Goal: Task Accomplishment & Management: Manage account settings

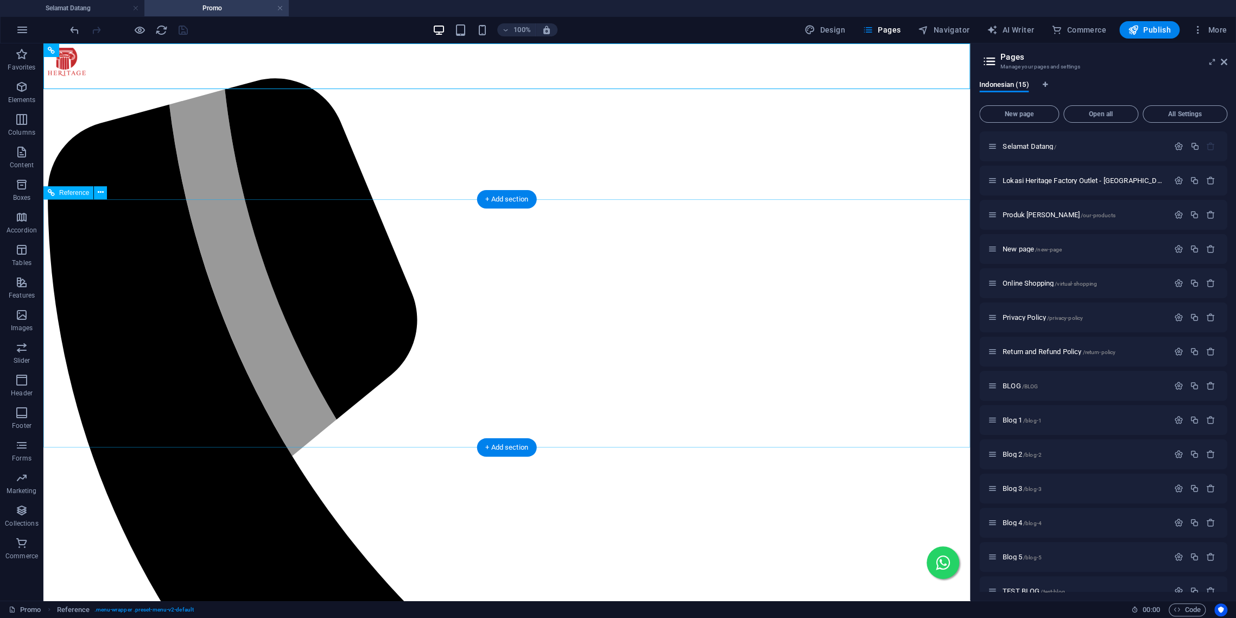
scroll to position [9, 0]
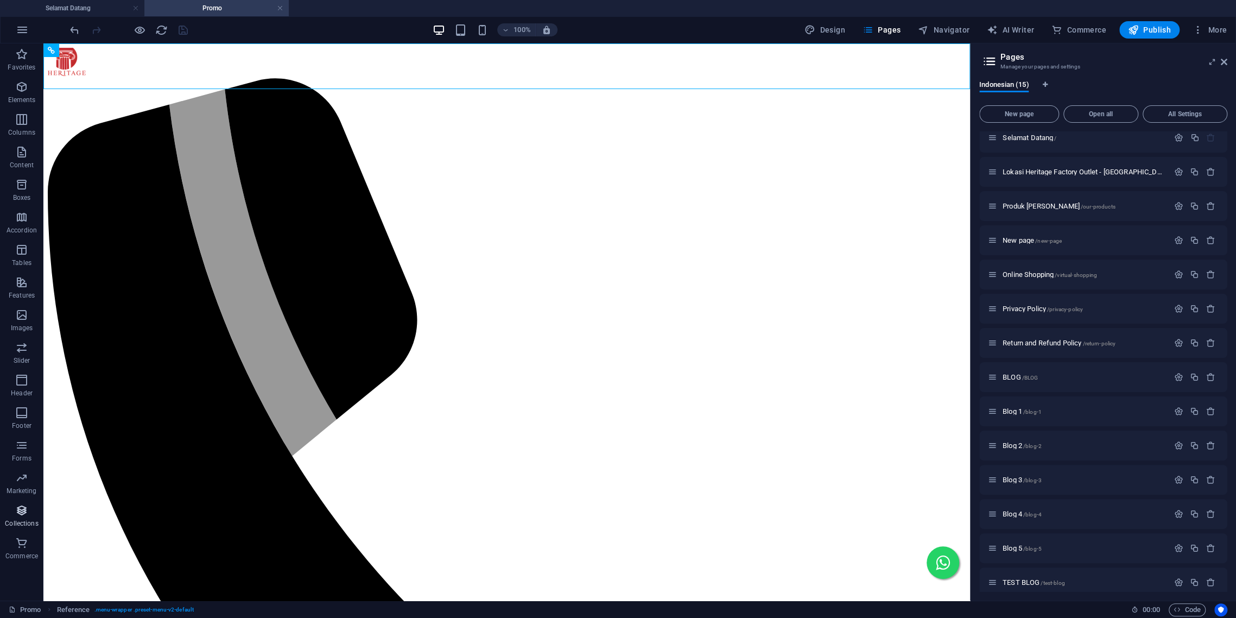
click at [19, 509] on icon "button" at bounding box center [21, 510] width 13 height 13
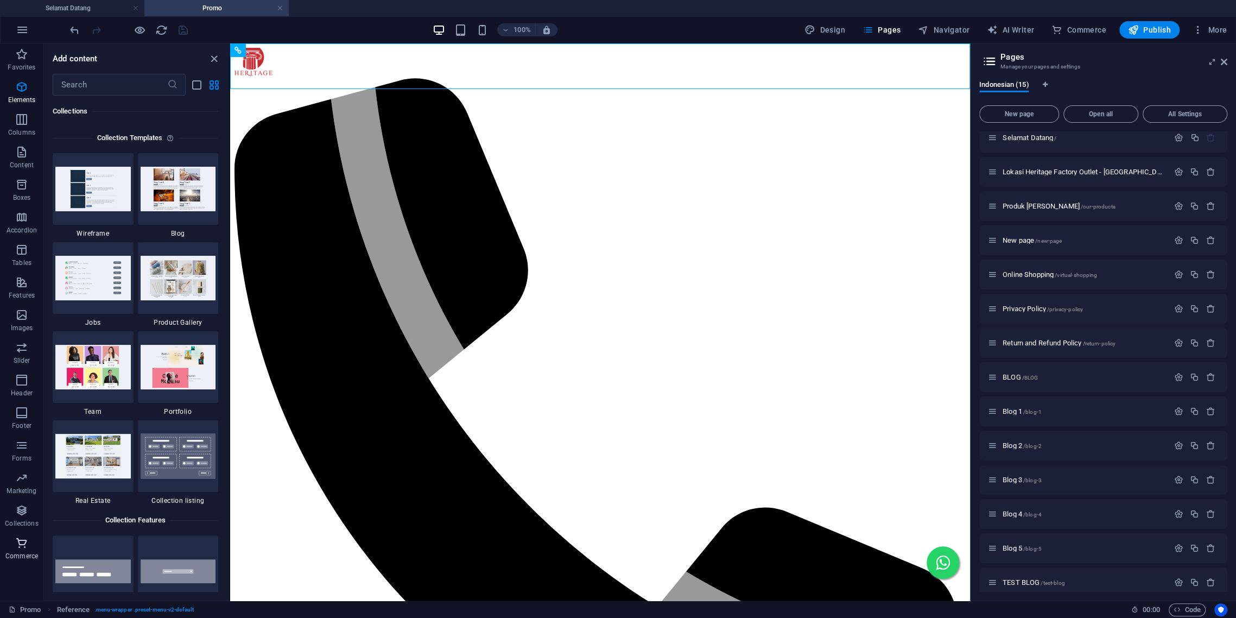
click at [30, 556] on p "Commerce" at bounding box center [21, 555] width 33 height 9
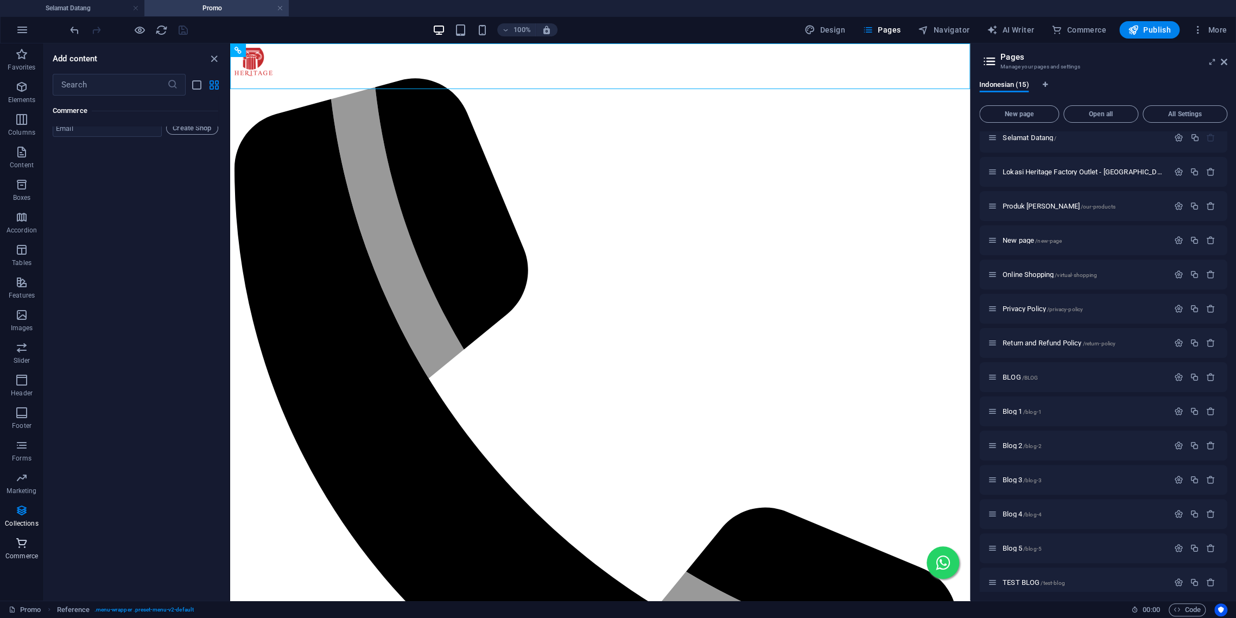
scroll to position [10810, 0]
click at [17, 516] on icon "button" at bounding box center [21, 510] width 13 height 13
click at [17, 490] on p "Marketing" at bounding box center [22, 490] width 30 height 9
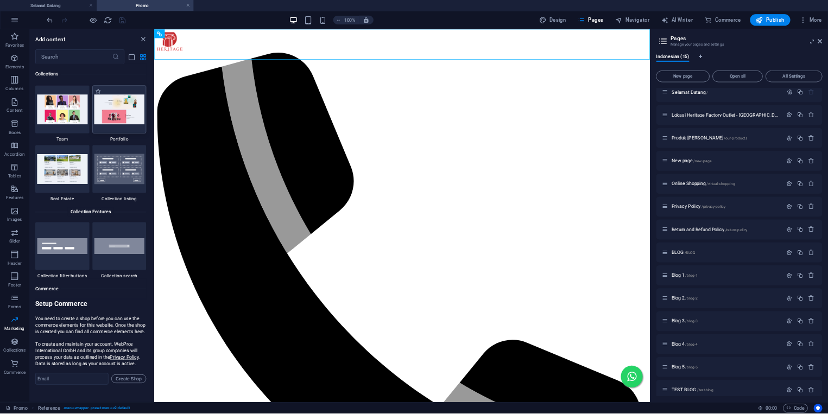
scroll to position [10220, 0]
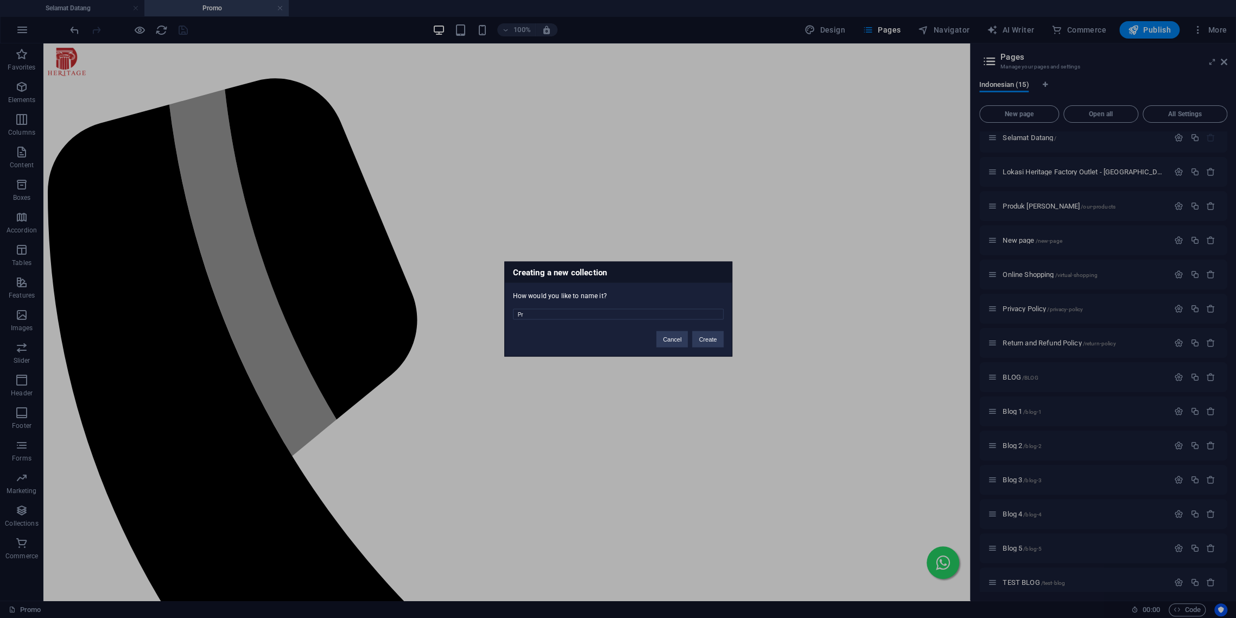
type input "P"
type input "promo"
click at [712, 342] on button "Create" at bounding box center [707, 339] width 31 height 16
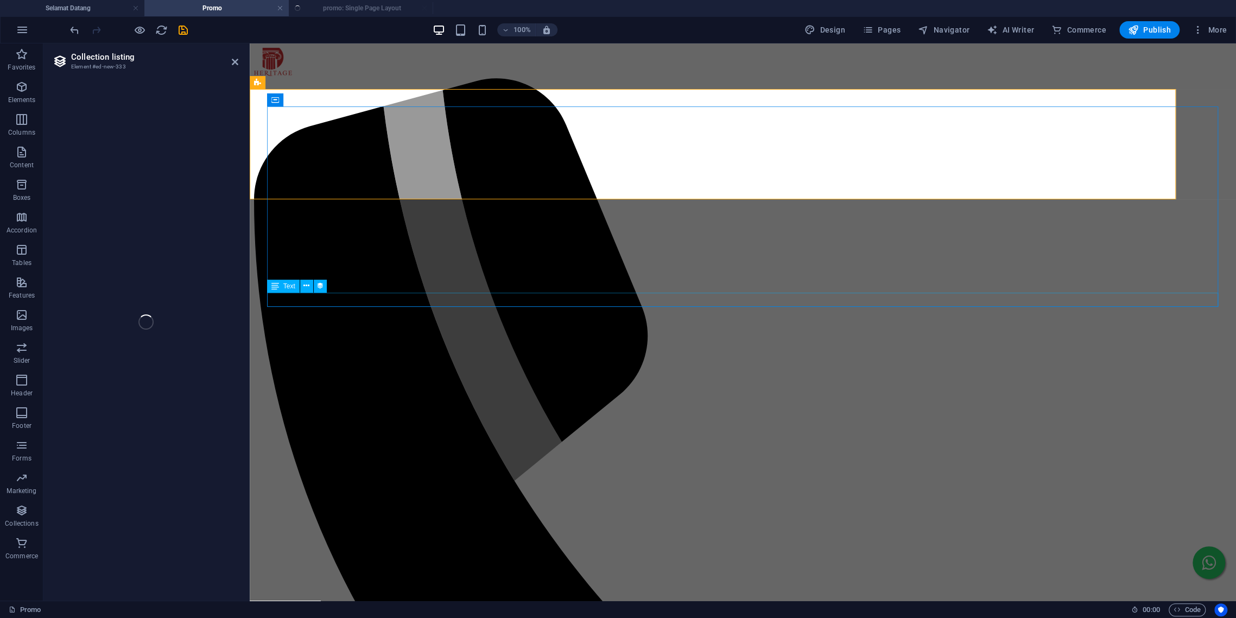
select select "68df4f47f14ca3b4420aa90b"
select select "createdAt_DESC"
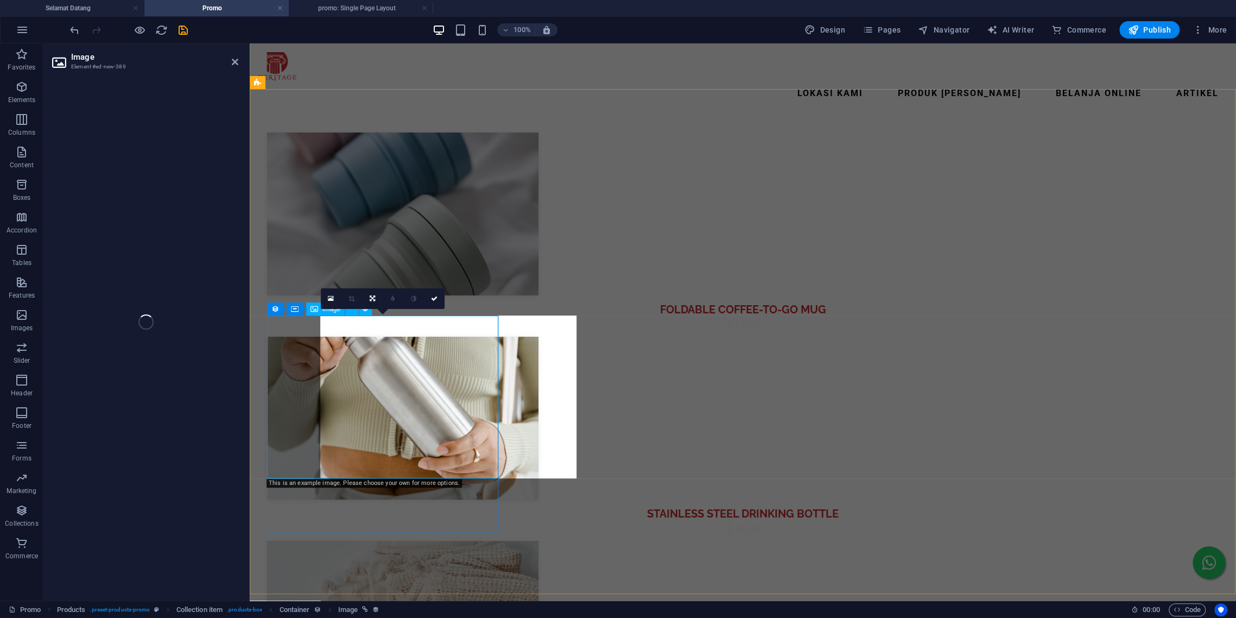
select select "image"
select select "px"
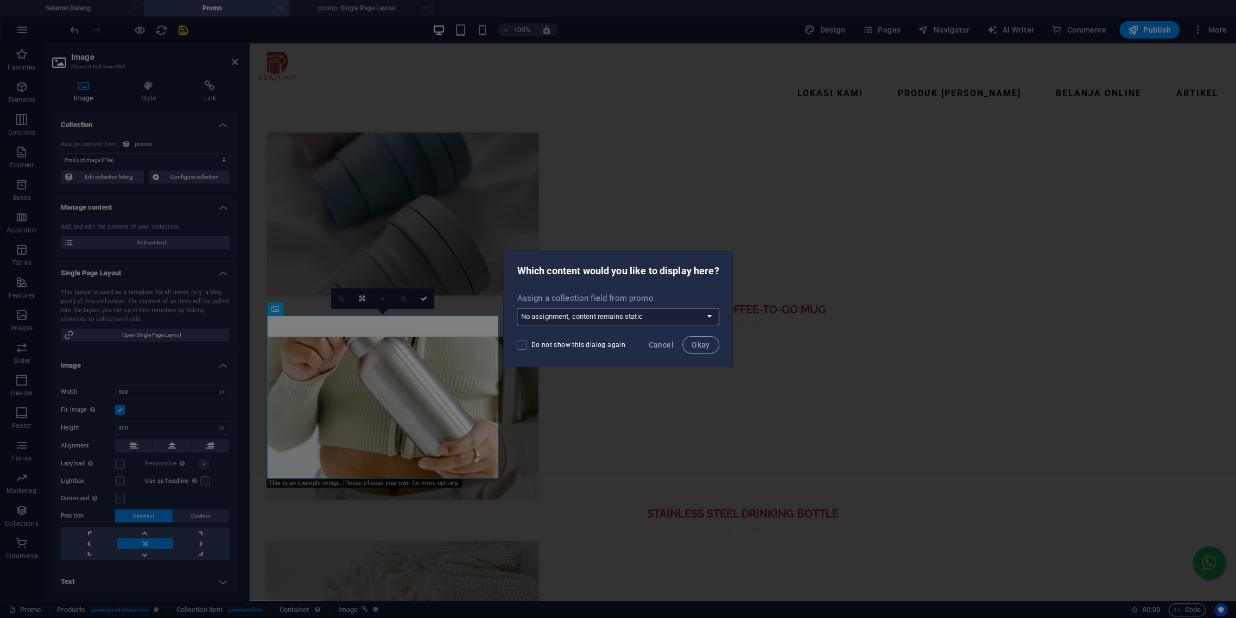
click at [517, 308] on select "No assignment, content remains static Create a new field Created at (Date) Upda…" at bounding box center [618, 316] width 202 height 17
click at [647, 304] on div "Assign a collection field from promo No assignment, content remains static Crea…" at bounding box center [618, 308] width 228 height 41
click at [701, 347] on span "Okay" at bounding box center [700, 344] width 18 height 9
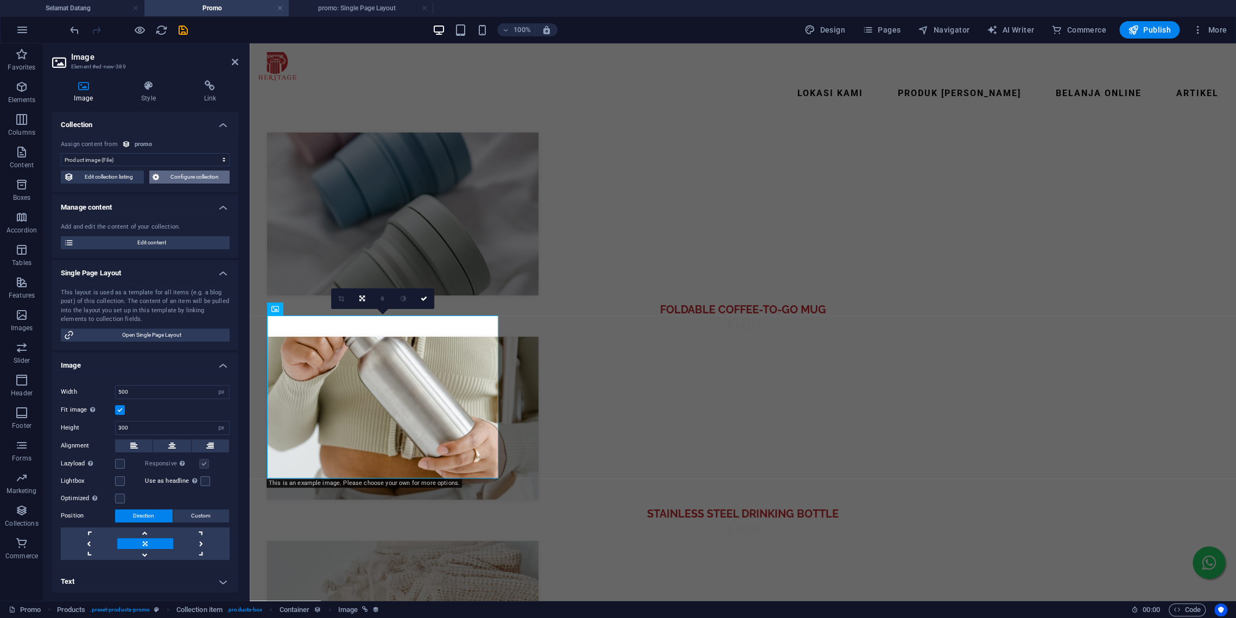
click at [160, 180] on button "Configure collection" at bounding box center [189, 176] width 80 height 13
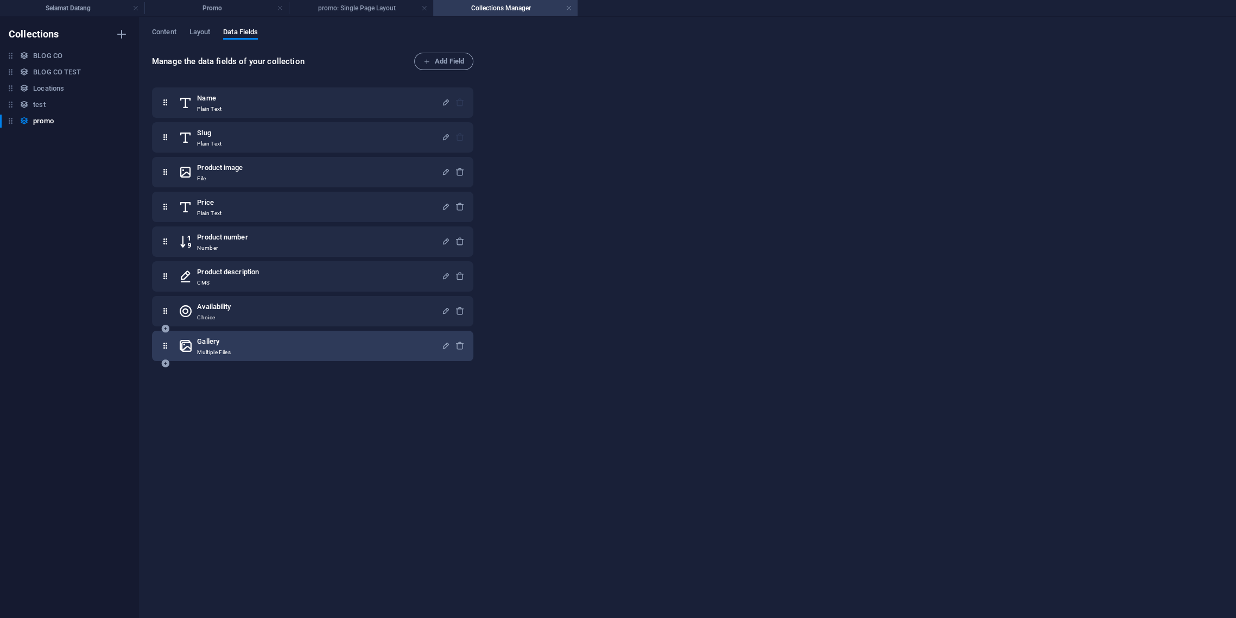
click at [248, 338] on div "Gallery Multiple Files" at bounding box center [310, 346] width 263 height 22
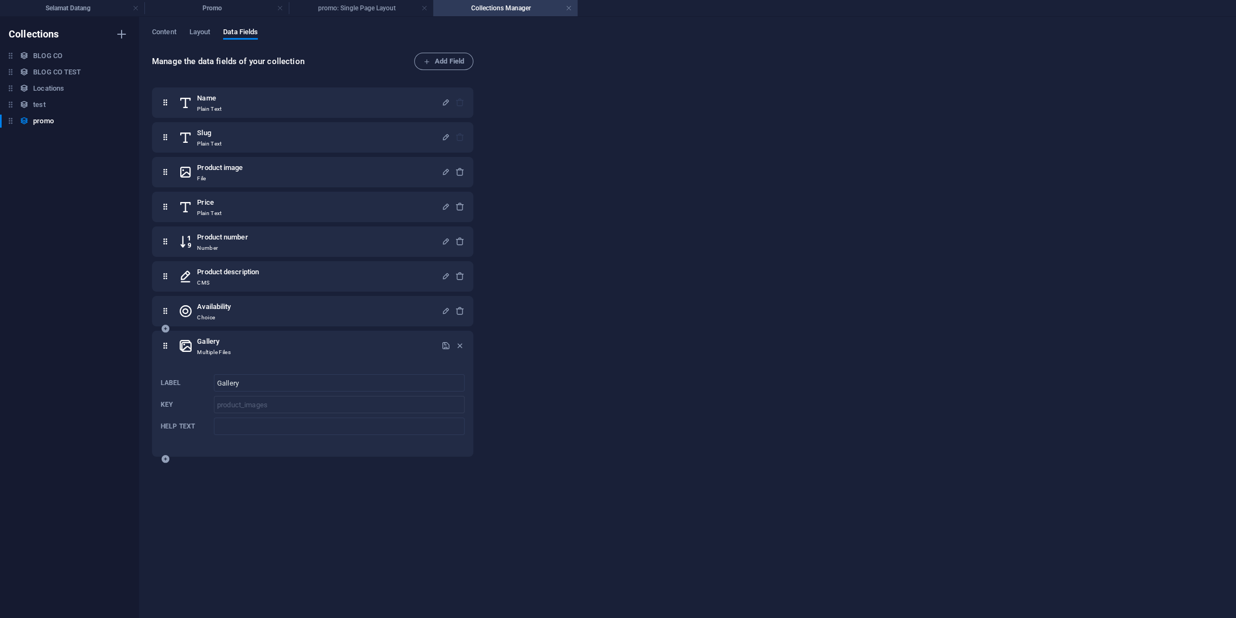
click at [248, 338] on div "Gallery Multiple Files" at bounding box center [310, 346] width 263 height 22
click at [183, 344] on icon at bounding box center [186, 346] width 14 height 22
click at [201, 35] on span "Layout" at bounding box center [199, 33] width 21 height 15
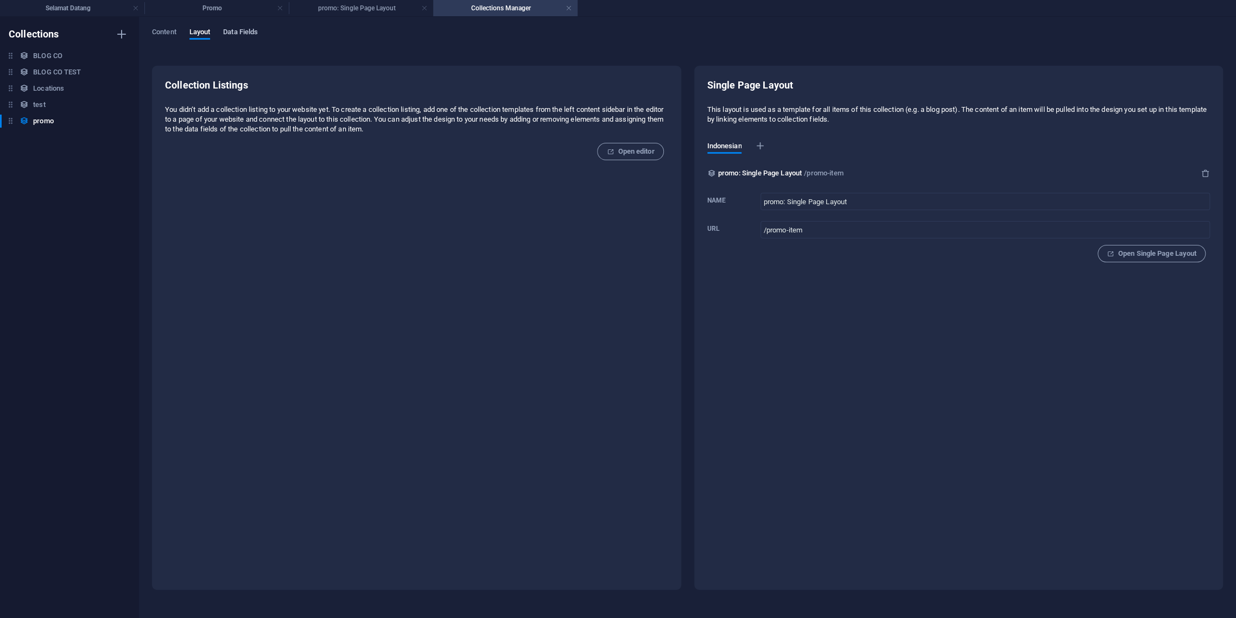
click at [237, 31] on span "Data Fields" at bounding box center [240, 33] width 35 height 15
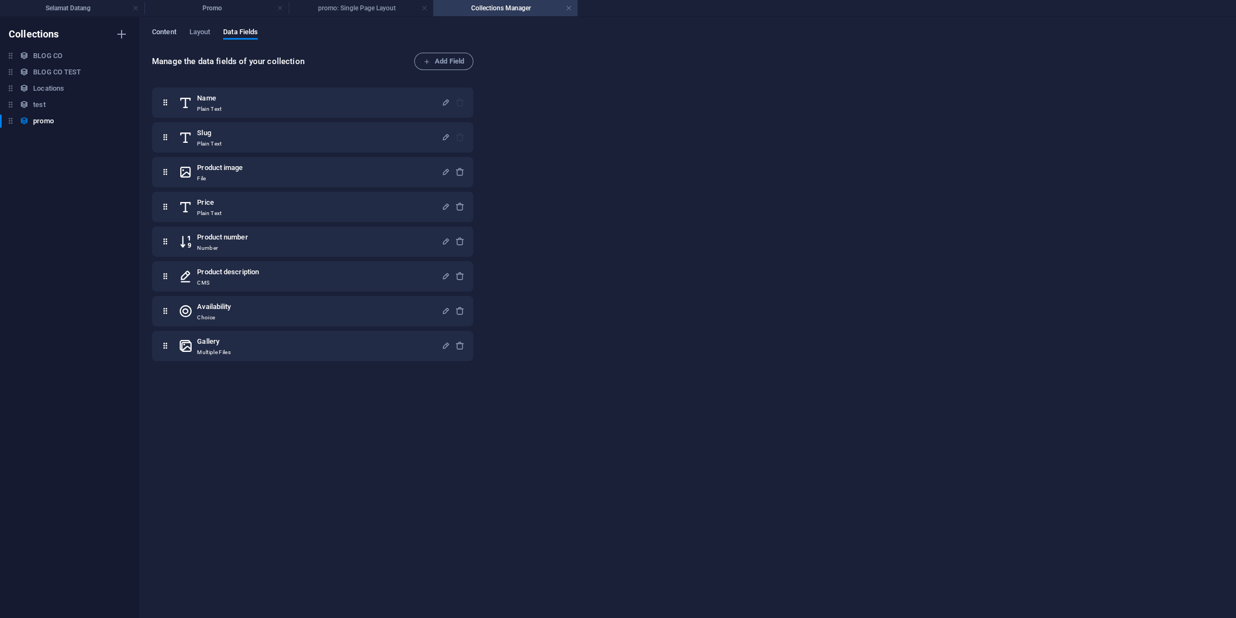
click at [173, 28] on span "Content" at bounding box center [164, 33] width 24 height 15
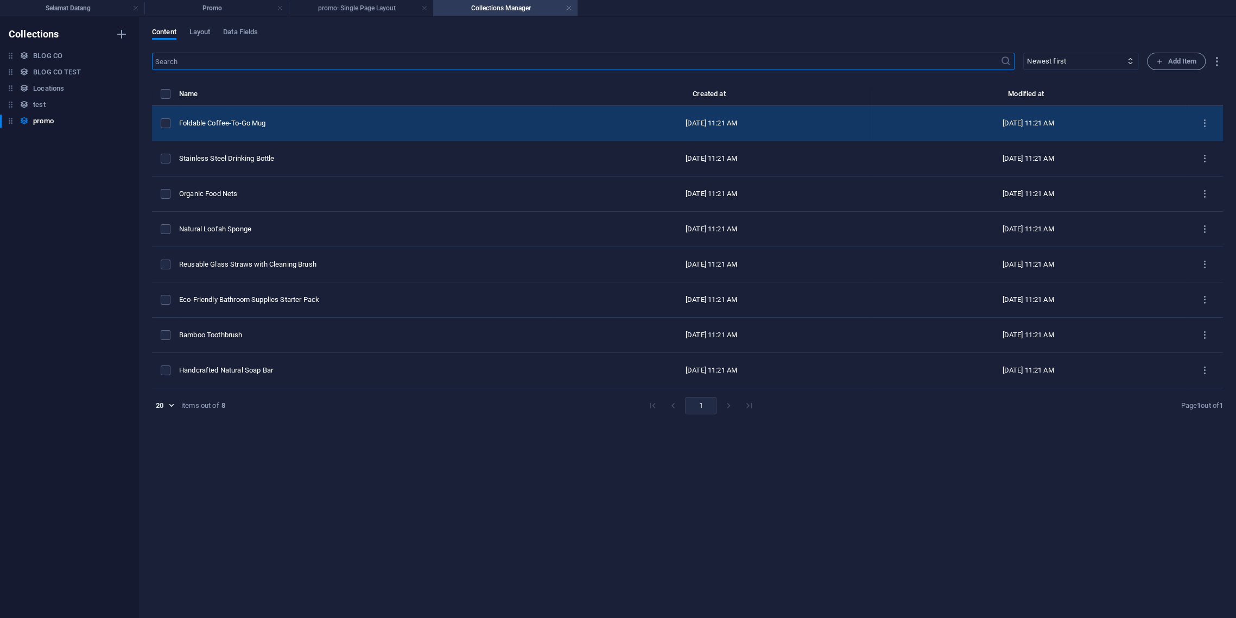
click at [246, 125] on div "Foldable Coffee-To-Go Mug" at bounding box center [361, 123] width 365 height 10
select select "Out of stock"
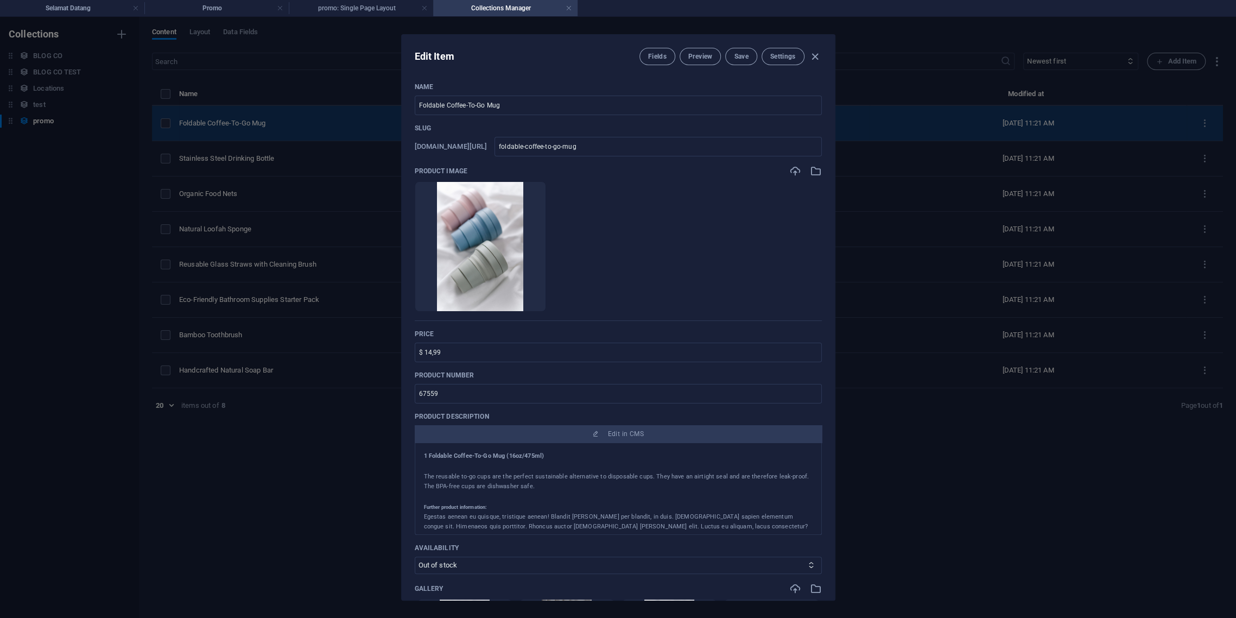
click at [246, 125] on div "Edit Item Fields Preview Save Settings Name Foldable Coffee-To-Go Mug ​ Slug [D…" at bounding box center [618, 317] width 1236 height 601
type input "foldable-coffee-to-go-mug"
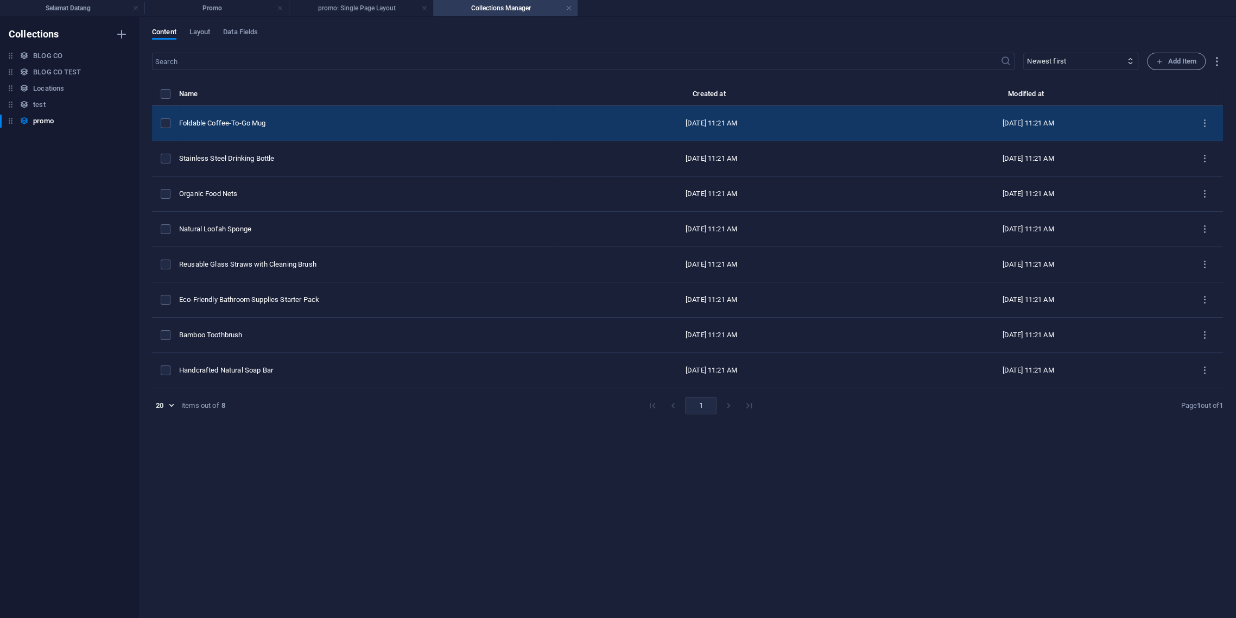
click at [246, 125] on div "Foldable Coffee-To-Go Mug" at bounding box center [361, 123] width 365 height 10
select select "Out of stock"
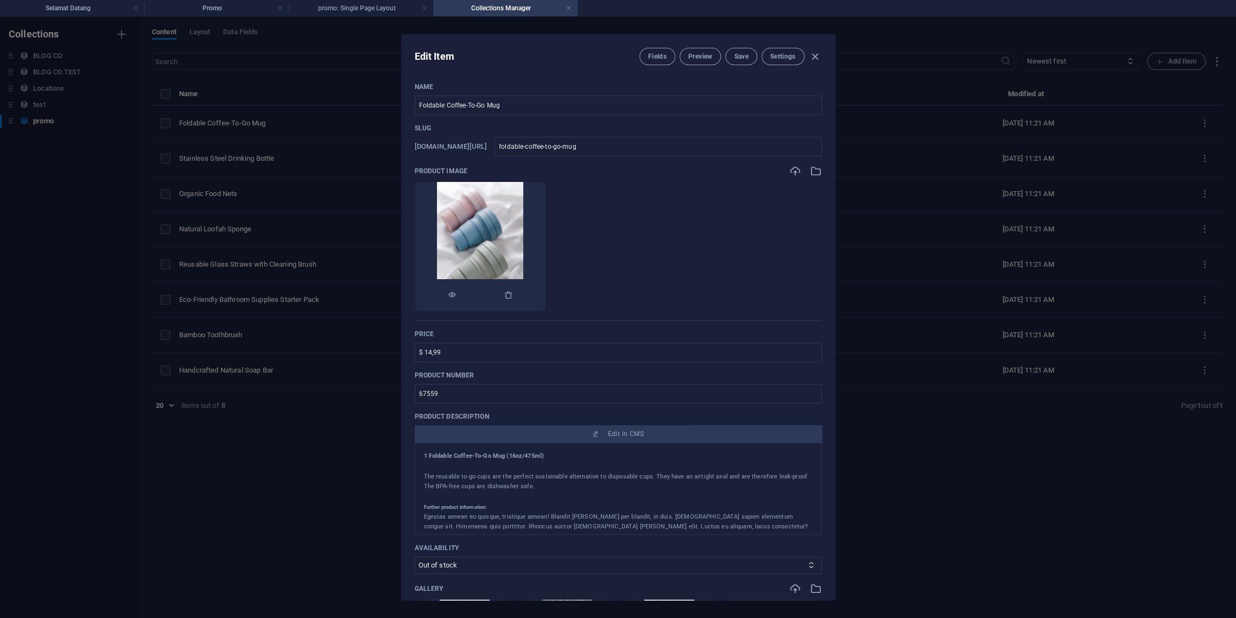
click at [469, 224] on img at bounding box center [480, 246] width 86 height 129
click at [817, 54] on icon "button" at bounding box center [815, 56] width 12 height 12
type input "foldable-coffee-to-go-mug"
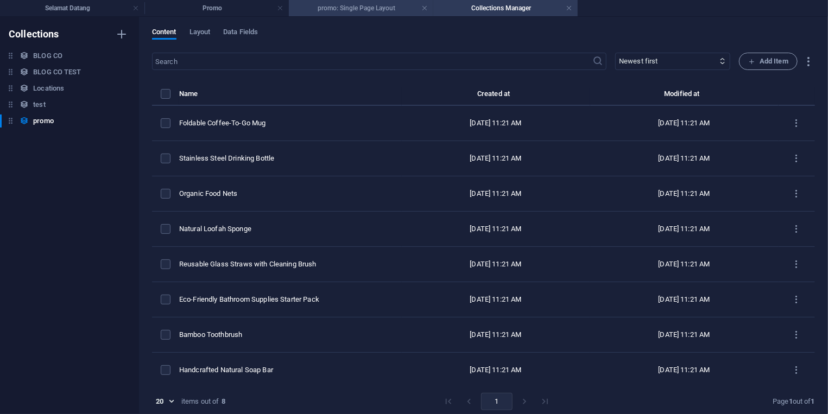
click at [343, 4] on h4 "promo: Single Page Layout" at bounding box center [361, 8] width 144 height 12
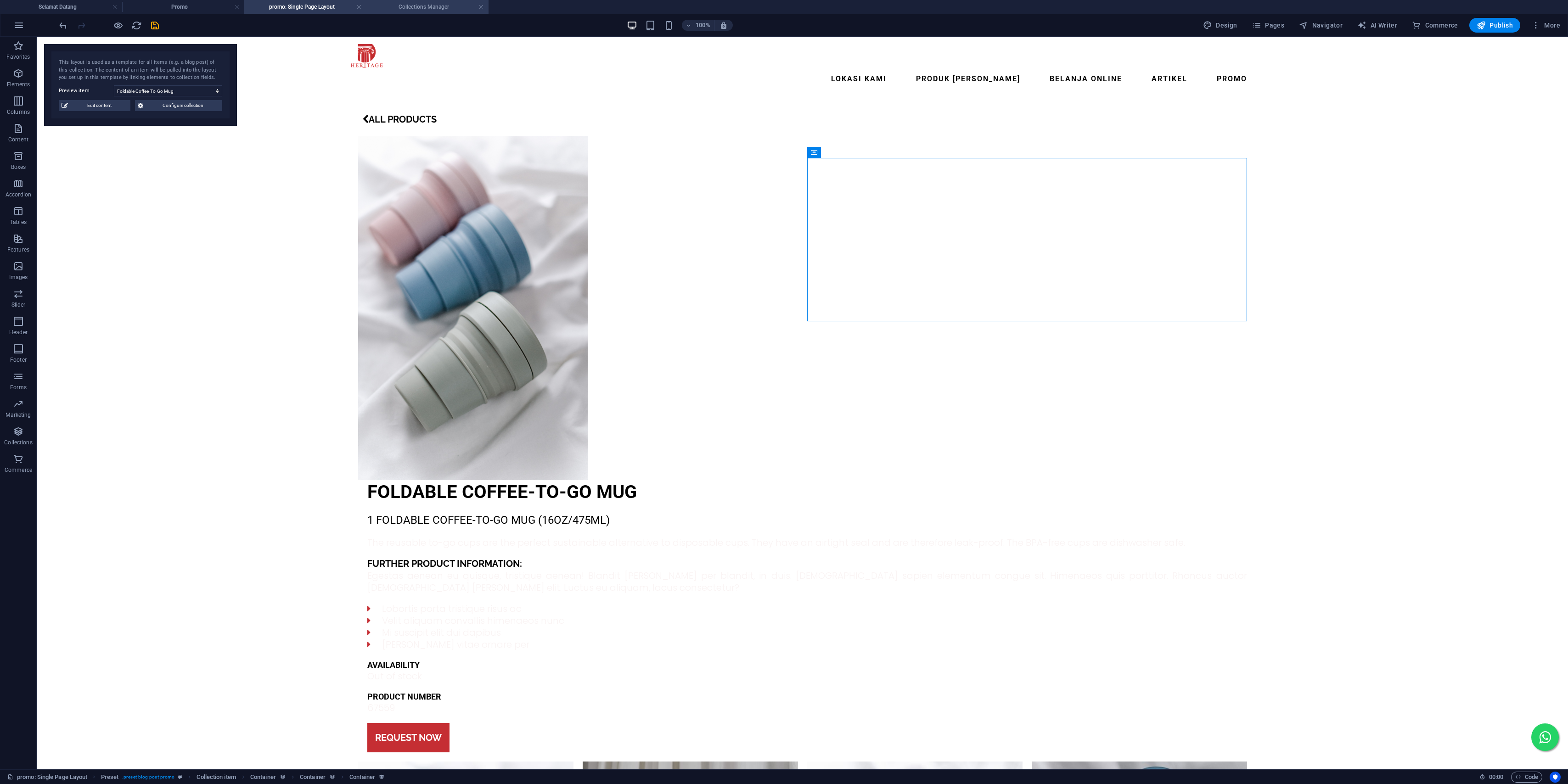
click at [427, 7] on h4 "Collections Manager" at bounding box center [427, 7] width 122 height 10
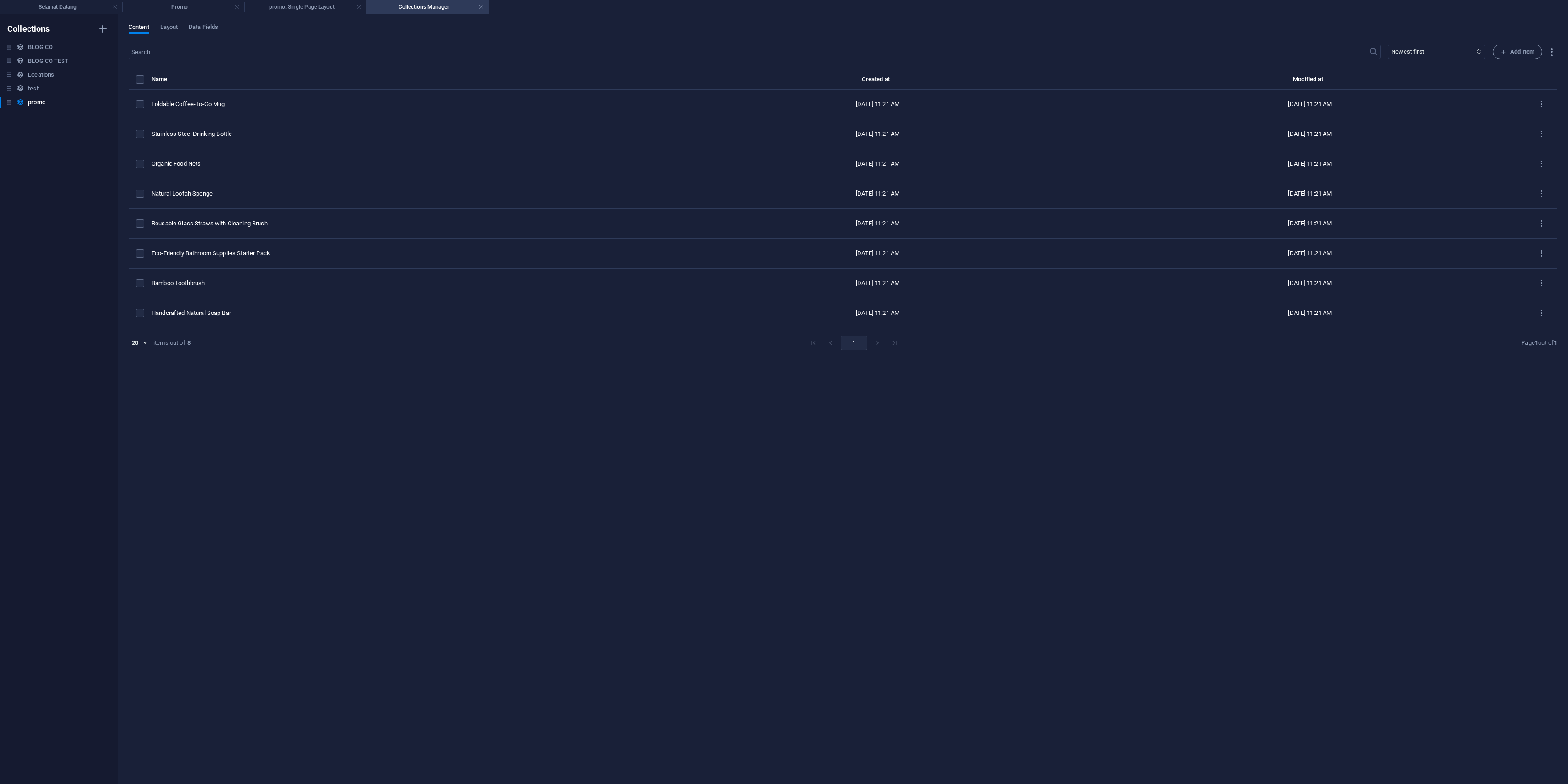
click at [485, 7] on h4 "Collections Manager" at bounding box center [427, 7] width 122 height 10
click at [480, 4] on link at bounding box center [481, 7] width 6 height 8
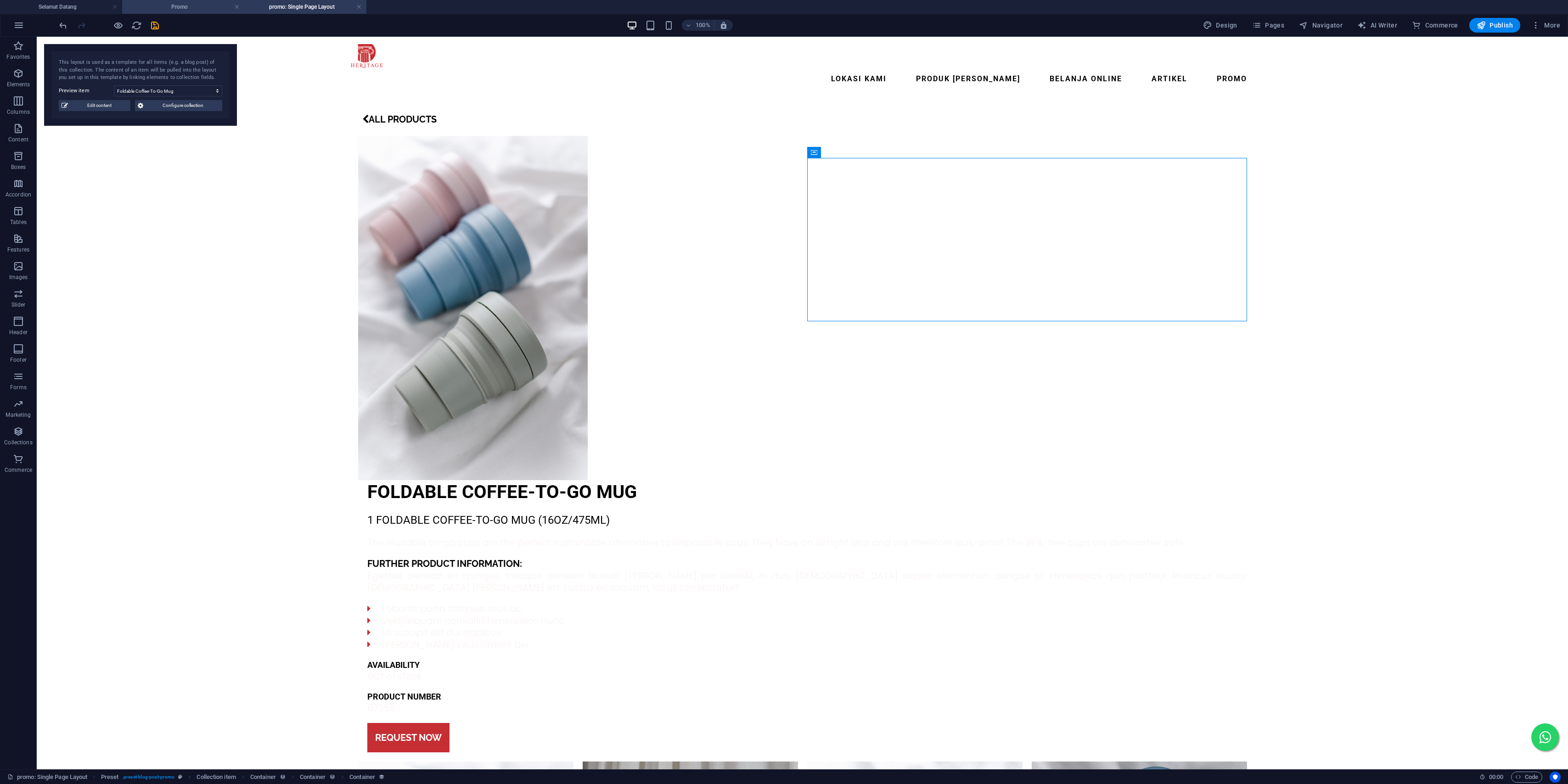
click at [180, 2] on li "Promo" at bounding box center [183, 7] width 122 height 14
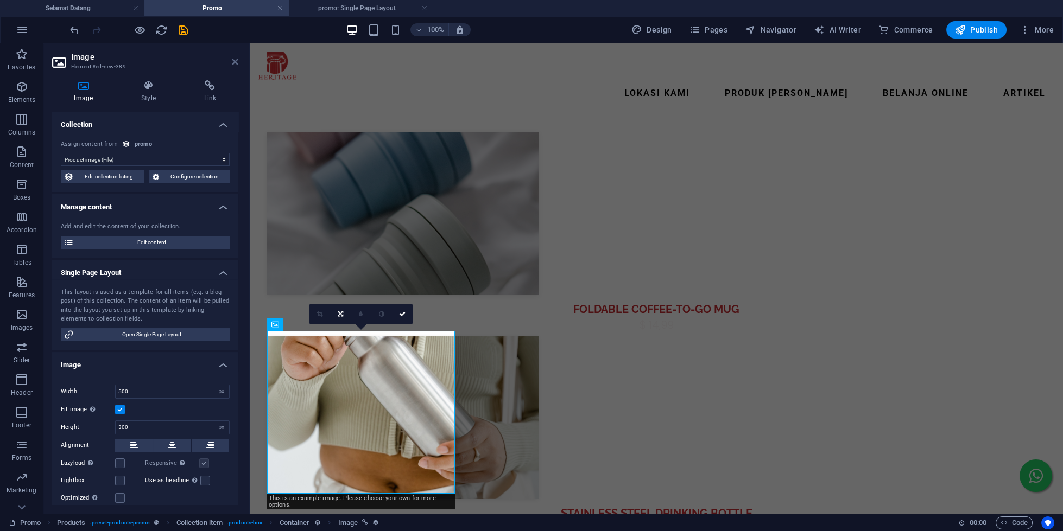
click at [232, 58] on icon at bounding box center [235, 62] width 7 height 9
click at [437, 80] on nav "Lokasi Kami Produk Kami Belanja Online ARTIKEL" at bounding box center [656, 93] width 796 height 26
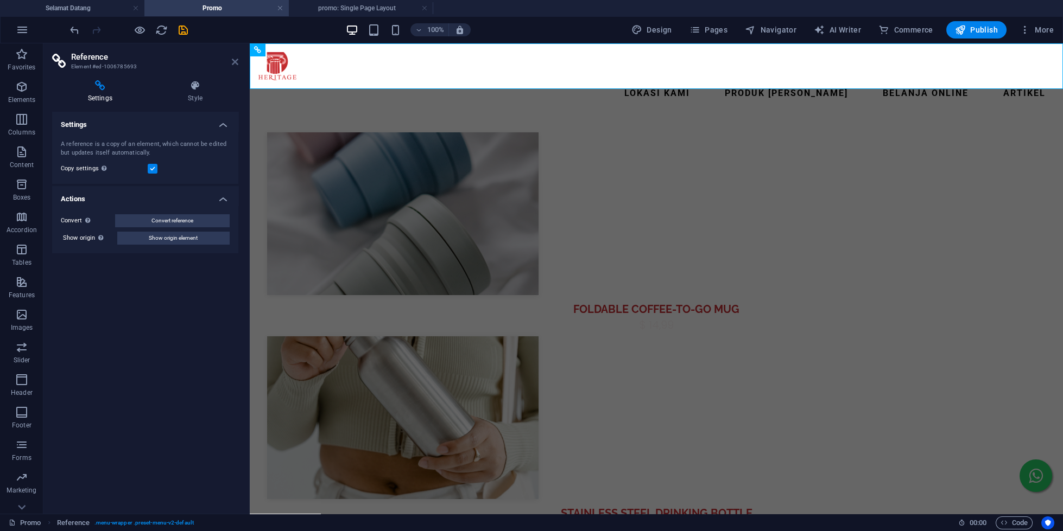
click at [234, 63] on icon at bounding box center [235, 62] width 7 height 9
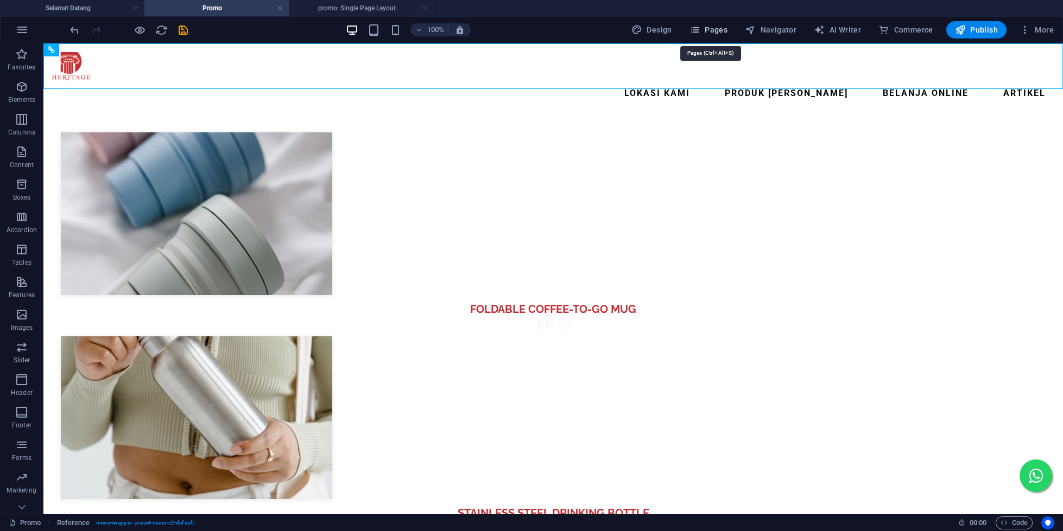
click at [703, 27] on span "Pages" at bounding box center [708, 29] width 38 height 11
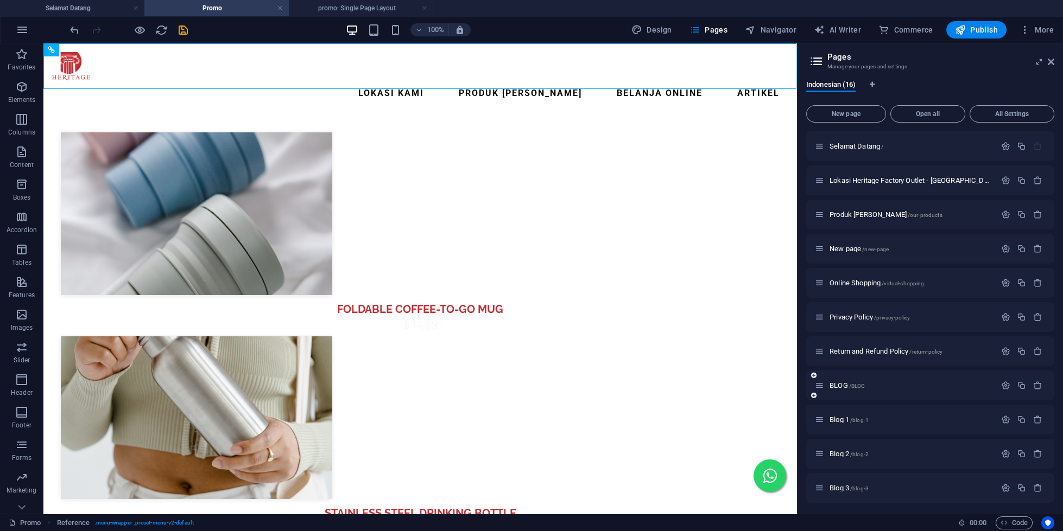
scroll to position [173, 0]
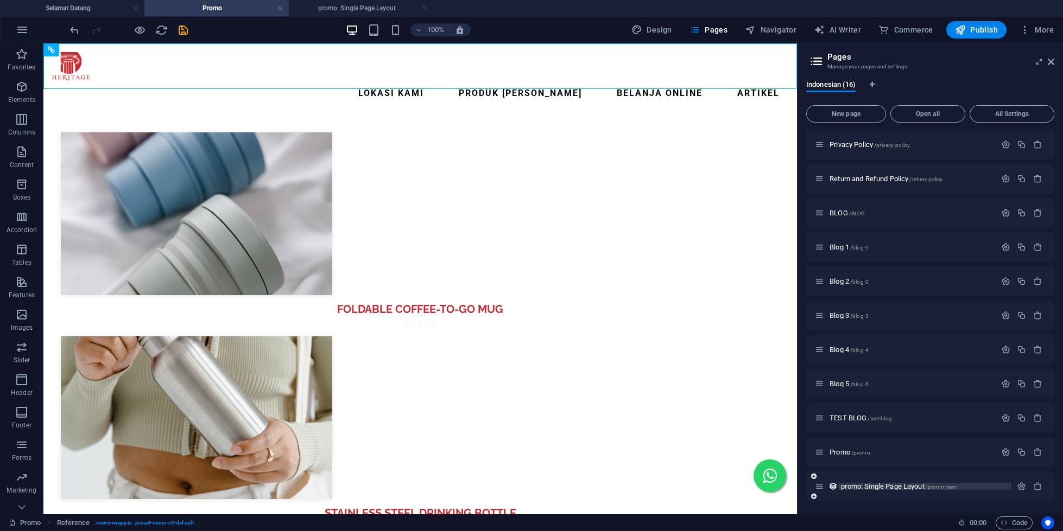
click at [903, 488] on span "promo: Single Page Layout /promo-item" at bounding box center [899, 486] width 116 height 8
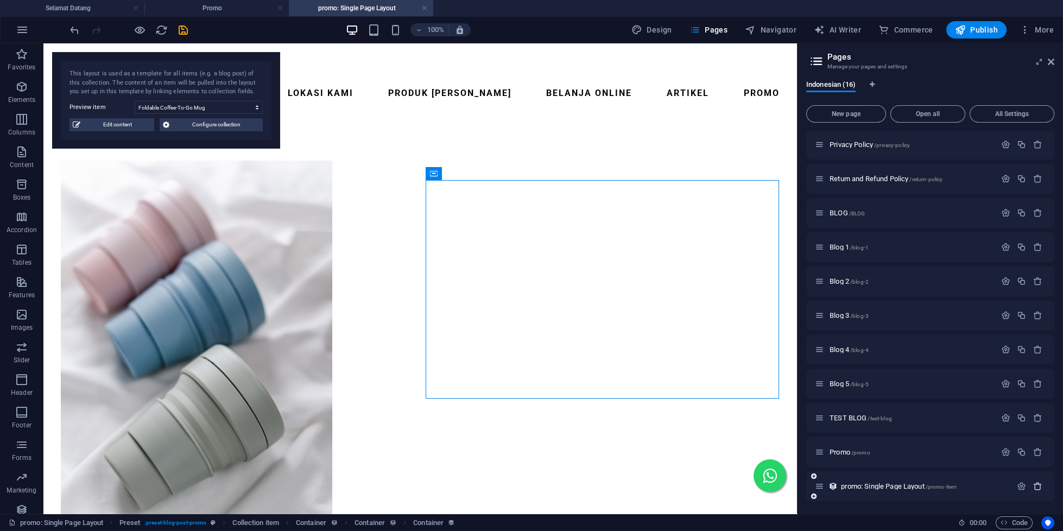
click at [1033, 484] on icon "button" at bounding box center [1037, 486] width 9 height 9
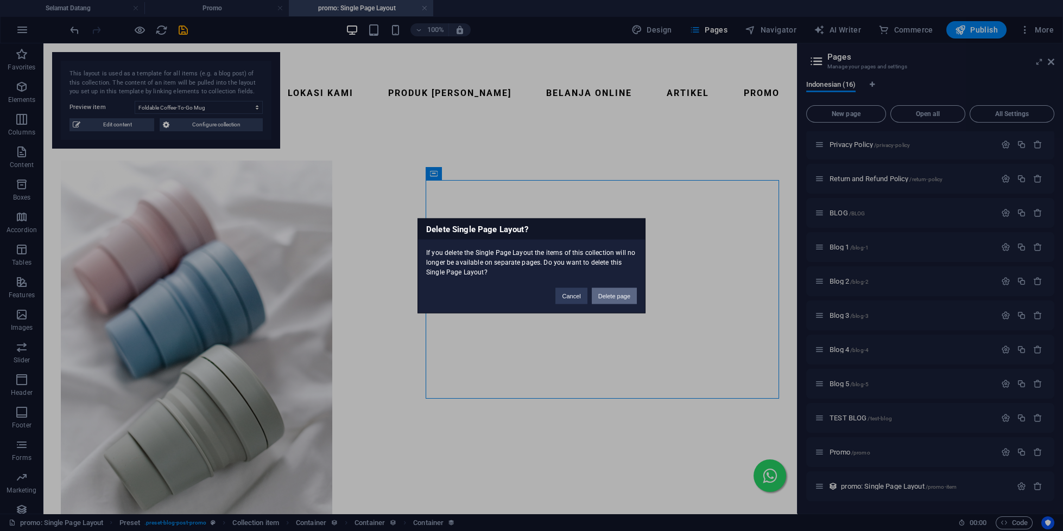
click at [624, 291] on button "Delete page" at bounding box center [614, 296] width 45 height 16
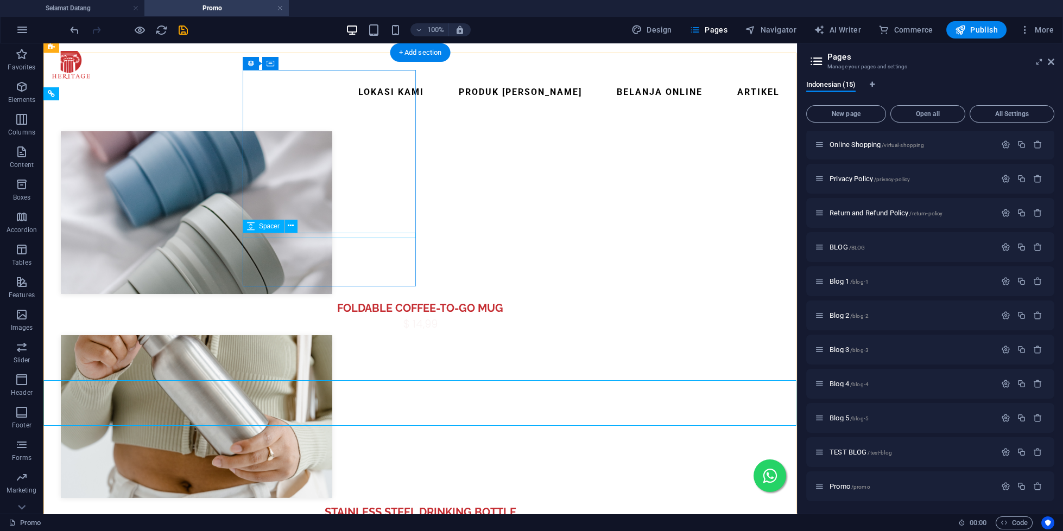
scroll to position [0, 0]
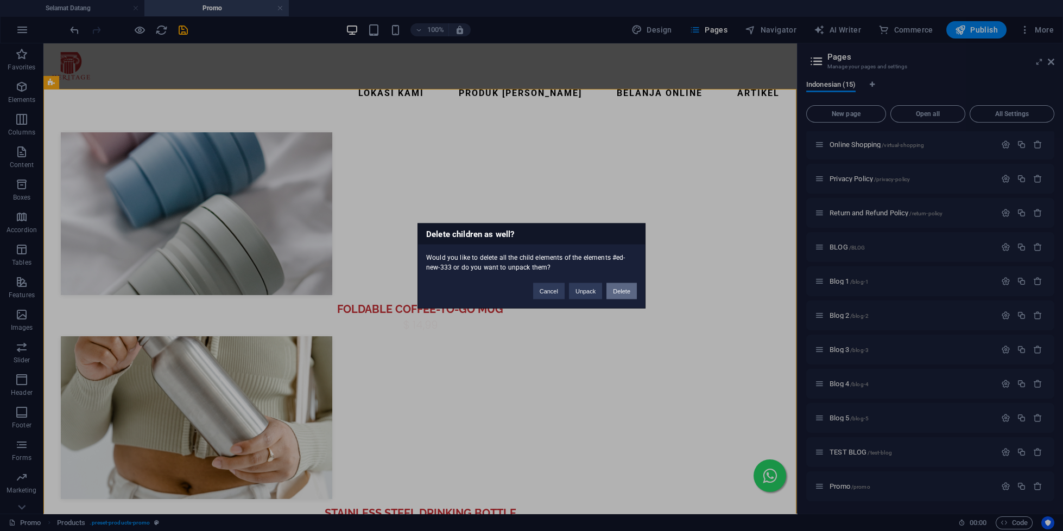
click at [616, 285] on button "Delete" at bounding box center [621, 291] width 30 height 16
